Goal: Task Accomplishment & Management: Use online tool/utility

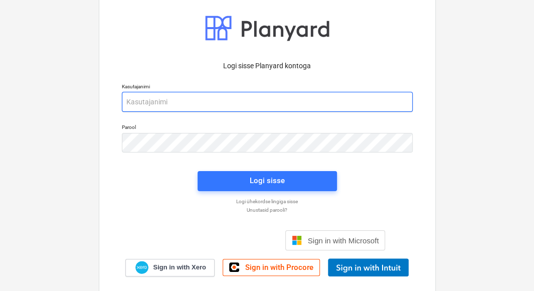
click at [189, 101] on input "email" at bounding box center [267, 102] width 291 height 20
type input "[EMAIL_ADDRESS][DOMAIN_NAME]"
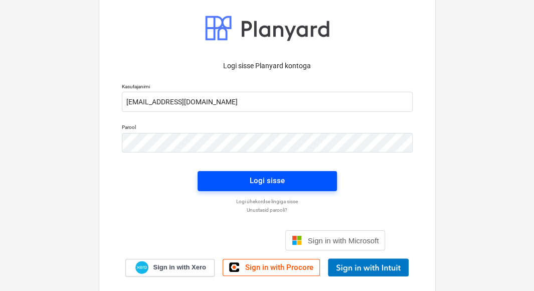
click at [247, 177] on span "Logi sisse" at bounding box center [266, 180] width 115 height 13
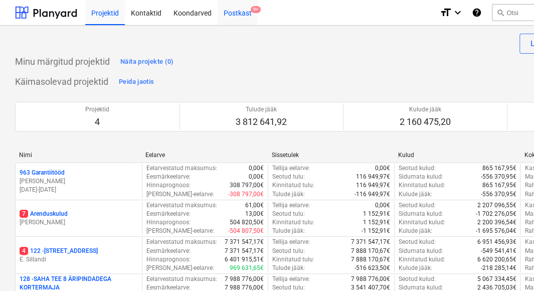
click at [233, 14] on div "Postkast 9+" at bounding box center [237, 12] width 40 height 26
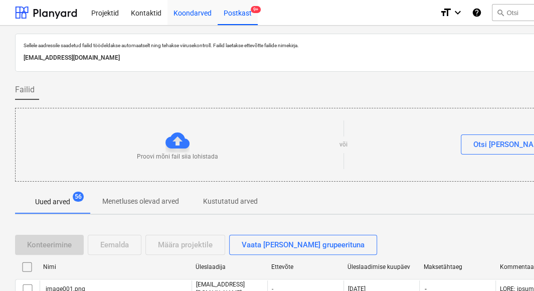
click at [196, 13] on div "Koondarved" at bounding box center [192, 12] width 50 height 26
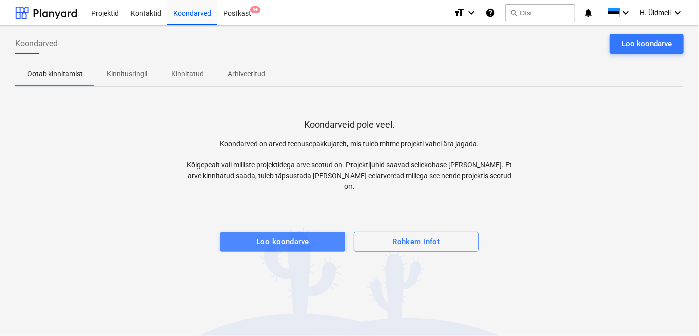
click at [283, 235] on div "Loo koondarve" at bounding box center [283, 241] width 53 height 13
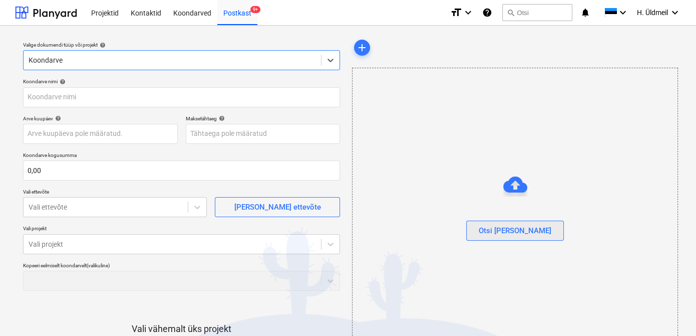
click at [520, 231] on div "Otsi [PERSON_NAME]" at bounding box center [515, 230] width 73 height 13
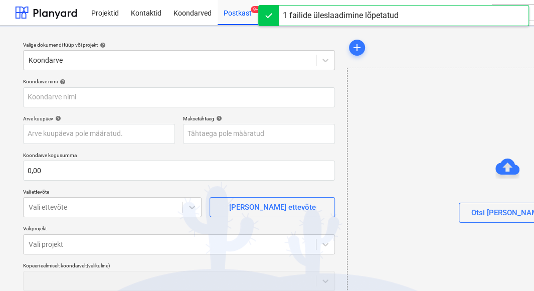
type input "invoice_2025101416000.pdf"
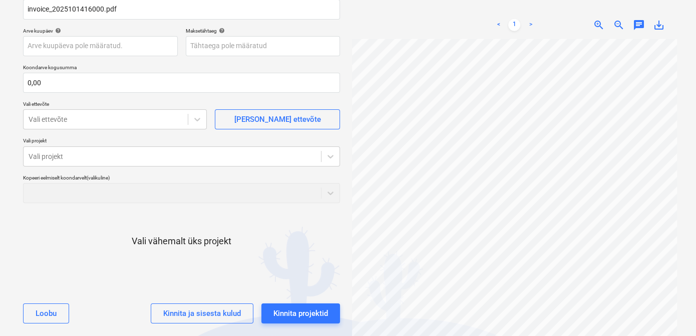
scroll to position [53, 0]
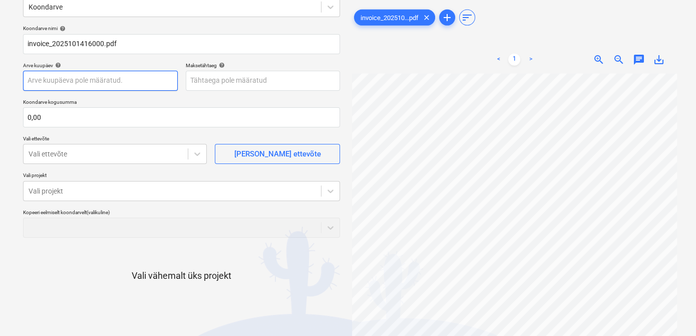
click at [59, 80] on body "Projektid Kontaktid Koondarved Postkast 9+ format_size keyboard_arrow_down help…" at bounding box center [348, 115] width 696 height 336
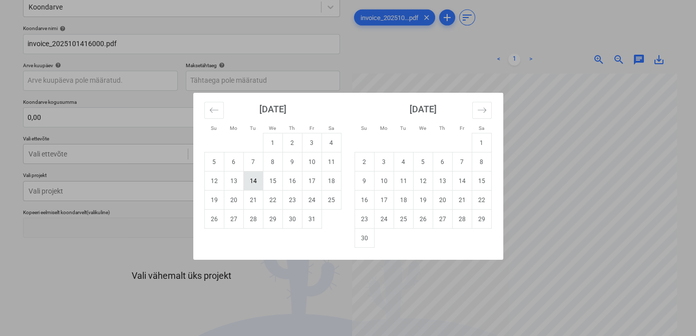
click at [254, 182] on td "14" at bounding box center [253, 180] width 20 height 19
type input "[DATE]"
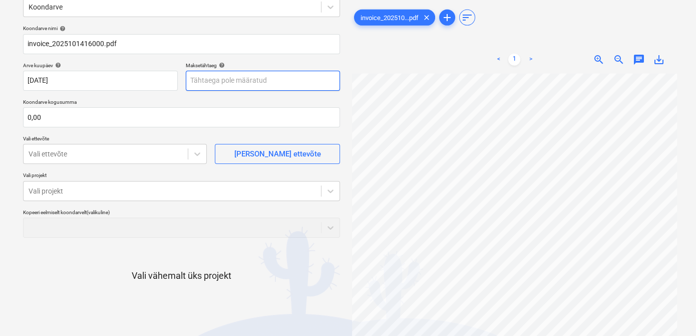
click at [201, 84] on body "Projektid Kontaktid Koondarved Postkast 9+ format_size keyboard_arrow_down help…" at bounding box center [348, 115] width 696 height 336
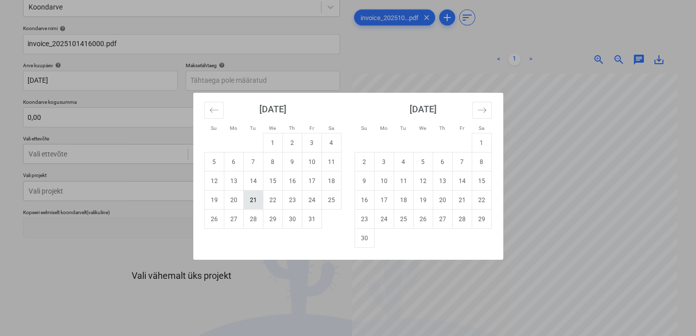
click at [250, 200] on td "21" at bounding box center [253, 199] width 20 height 19
type input "[DATE]"
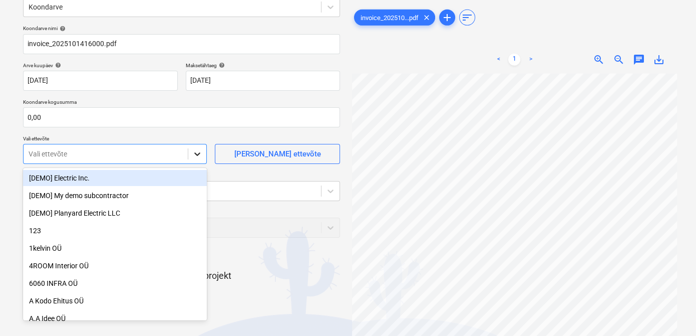
click at [200, 152] on icon at bounding box center [197, 154] width 10 height 10
type input "plan"
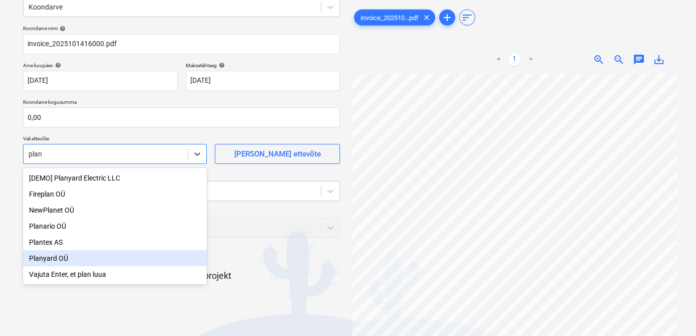
click at [54, 260] on div "Planyard OÜ" at bounding box center [115, 258] width 184 height 16
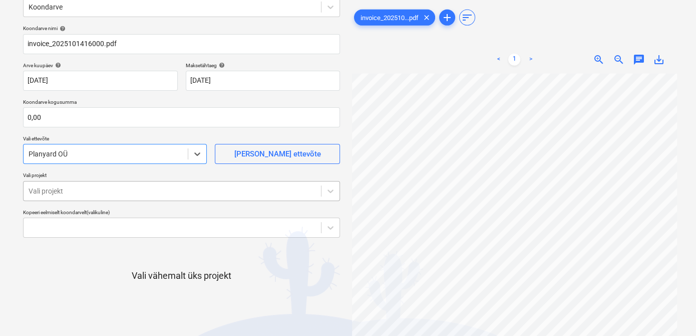
click at [73, 188] on div at bounding box center [173, 191] width 288 height 10
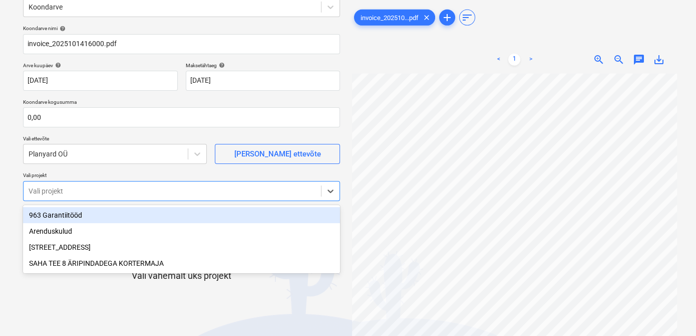
click at [69, 217] on div "963 Garantiitööd" at bounding box center [181, 215] width 317 height 16
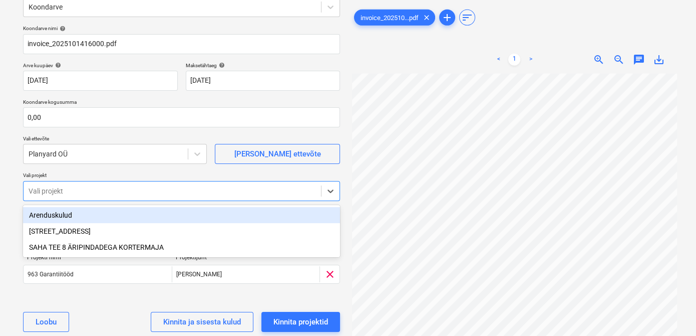
click at [69, 216] on div "Arenduskulud" at bounding box center [181, 215] width 317 height 16
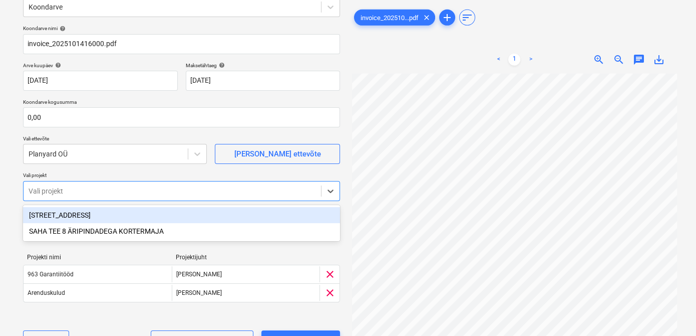
click at [68, 215] on div "[STREET_ADDRESS]" at bounding box center [181, 215] width 317 height 16
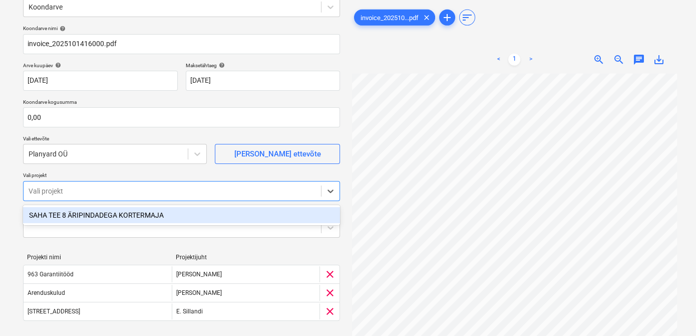
click at [68, 215] on div "SAHA TEE 8 ÄRIPINDADEGA KORTERMAJA" at bounding box center [181, 215] width 317 height 16
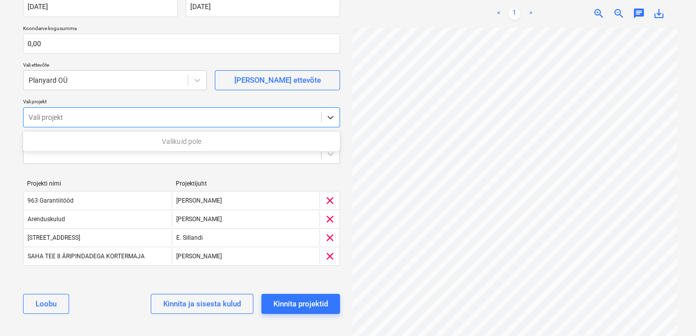
scroll to position [128, 0]
click at [287, 290] on div "Kinnita projektid" at bounding box center [301, 302] width 55 height 13
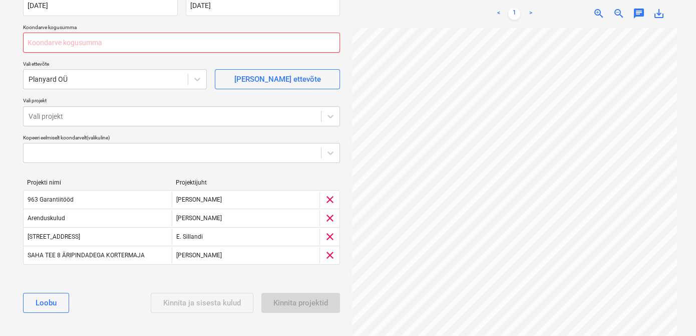
click at [78, 45] on input "text" at bounding box center [181, 43] width 317 height 20
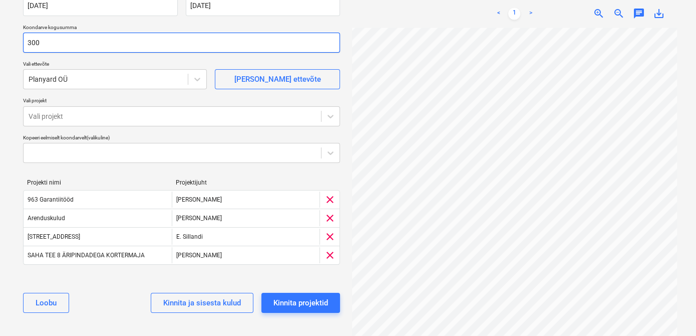
scroll to position [59, 119]
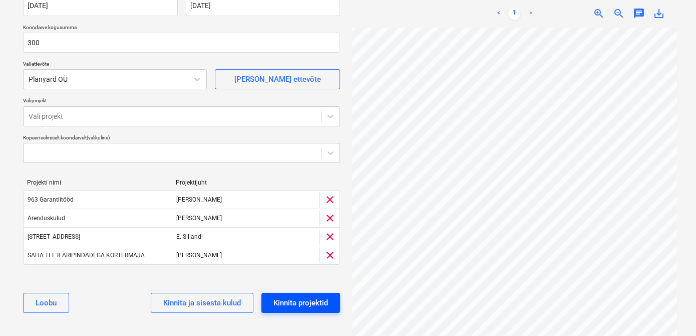
type input "300,00"
click at [288, 290] on div "Kinnita projektid" at bounding box center [301, 302] width 55 height 13
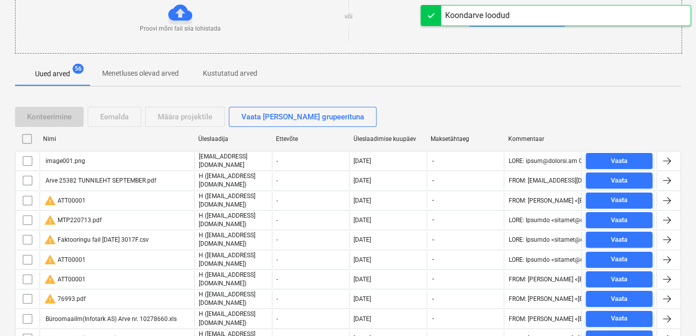
click at [536, 72] on div "Uued arved 56 Menetluses olevad arved Kustutatud arved" at bounding box center [348, 74] width 666 height 24
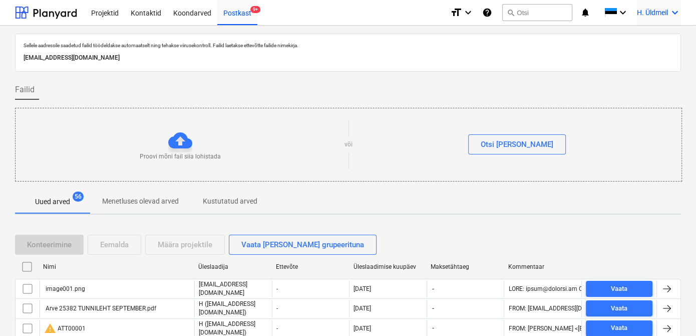
click at [536, 9] on span "H. Üldmeil" at bounding box center [652, 13] width 31 height 8
